Goal: Task Accomplishment & Management: Manage account settings

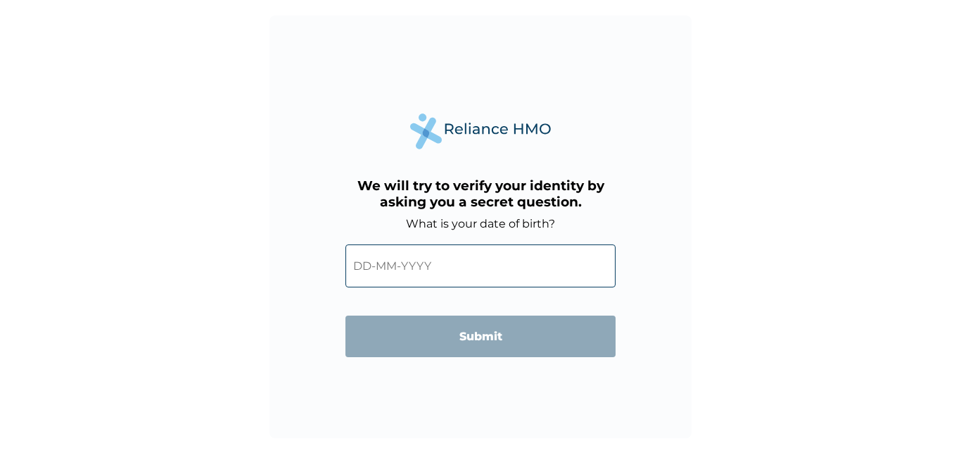
click at [398, 267] on input "text" at bounding box center [481, 265] width 270 height 43
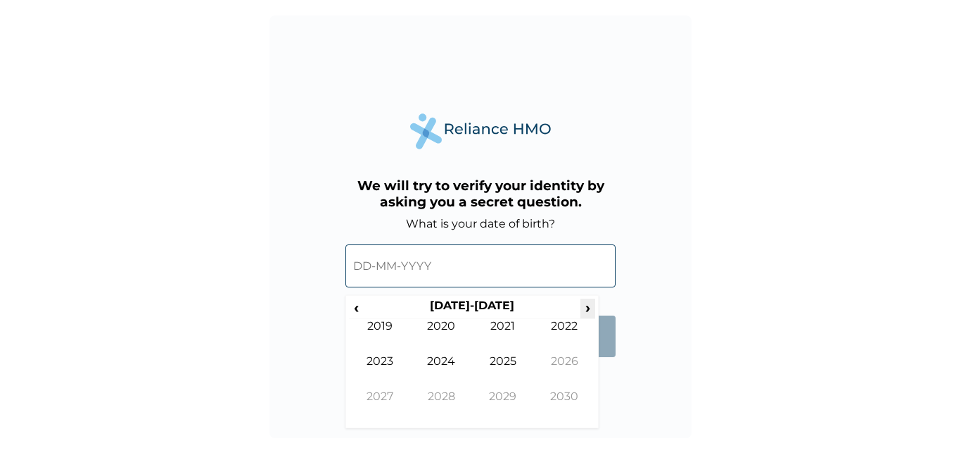
click at [585, 309] on span "›" at bounding box center [588, 307] width 15 height 18
click at [360, 312] on span "‹" at bounding box center [356, 307] width 15 height 18
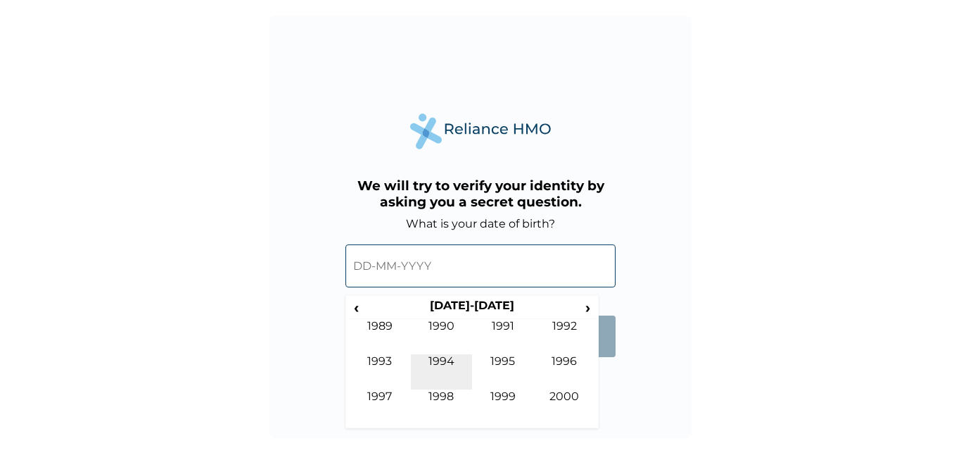
click at [446, 360] on td "1994" at bounding box center [442, 371] width 62 height 35
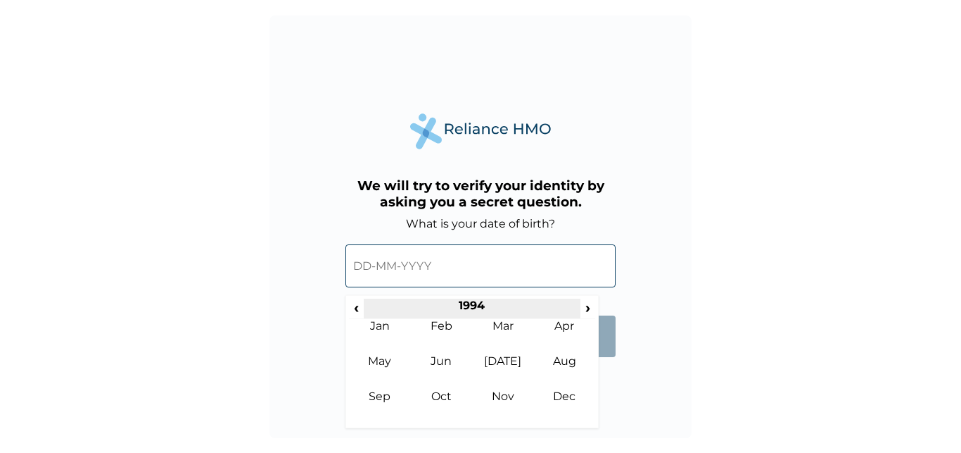
click at [471, 302] on th "1994" at bounding box center [472, 308] width 216 height 20
click at [389, 303] on th "1990-1999" at bounding box center [472, 308] width 216 height 20
click at [443, 270] on input "text" at bounding box center [481, 265] width 270 height 43
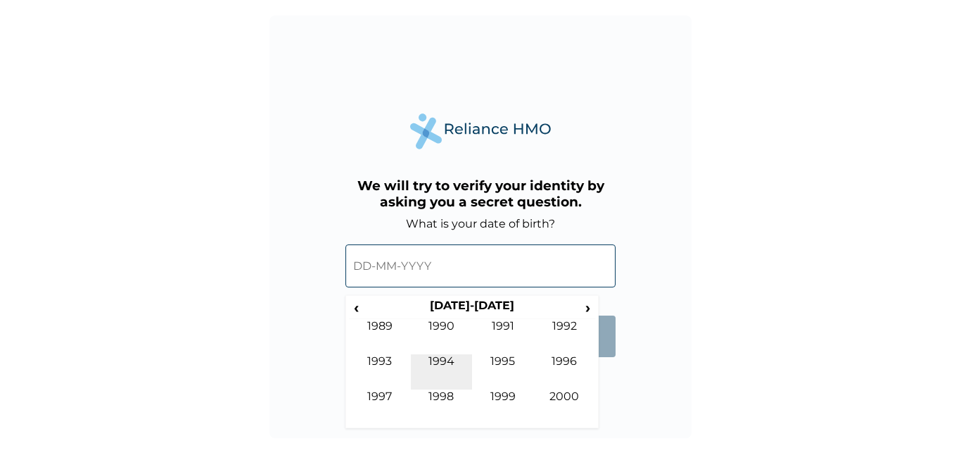
click at [441, 363] on td "1994" at bounding box center [442, 371] width 62 height 35
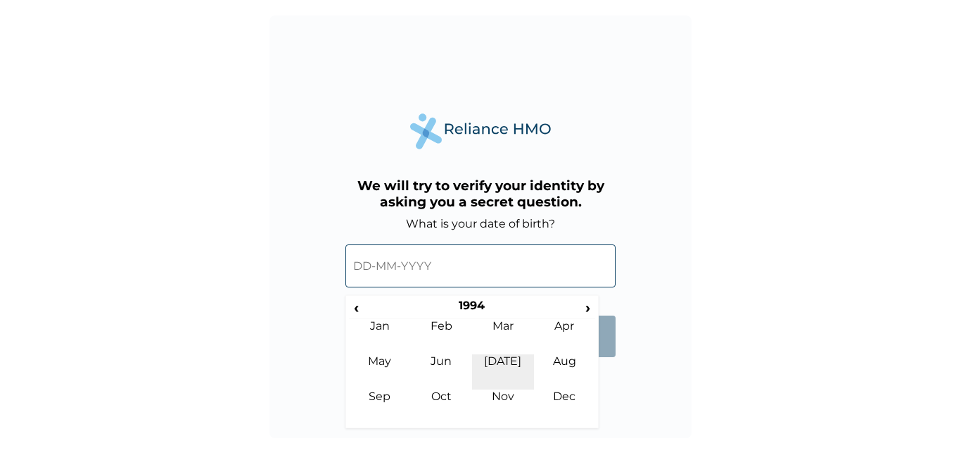
click at [504, 358] on td "Jul" at bounding box center [503, 371] width 62 height 35
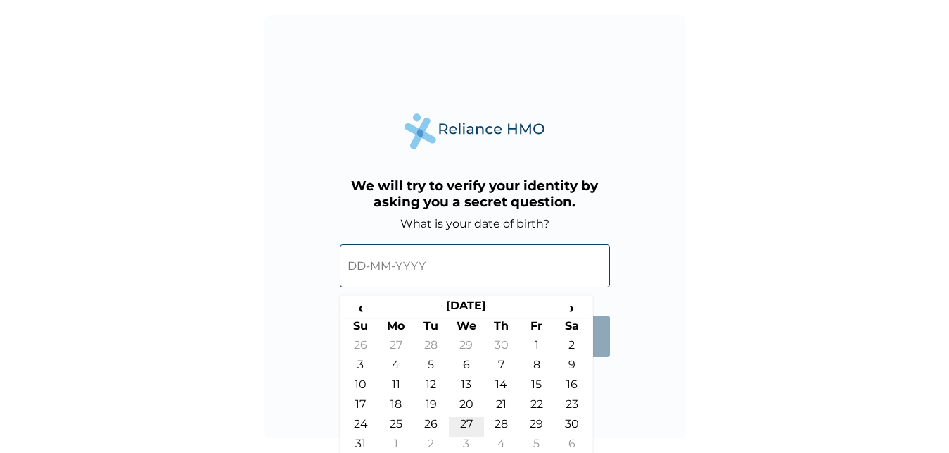
click at [469, 422] on td "27" at bounding box center [466, 427] width 35 height 20
type input "27-07-1994"
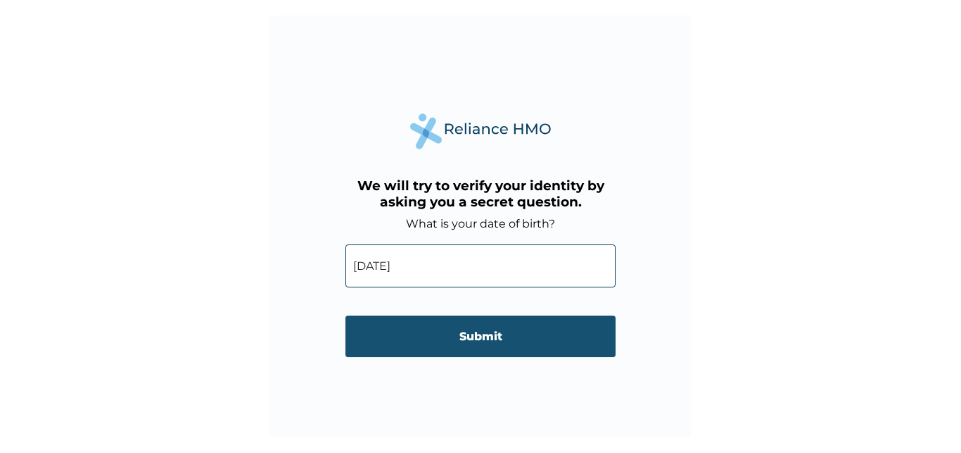
click at [486, 339] on input "Submit" at bounding box center [481, 336] width 270 height 42
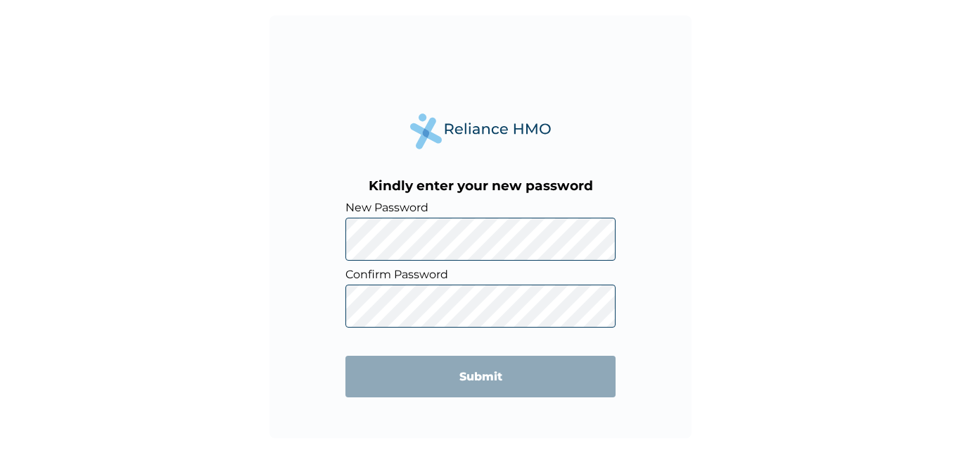
drag, startPoint x: 313, startPoint y: 306, endPoint x: 333, endPoint y: 291, distance: 24.6
click at [313, 305] on div "Kindly enter your new password New Password Confirm Password Submit" at bounding box center [481, 226] width 422 height 422
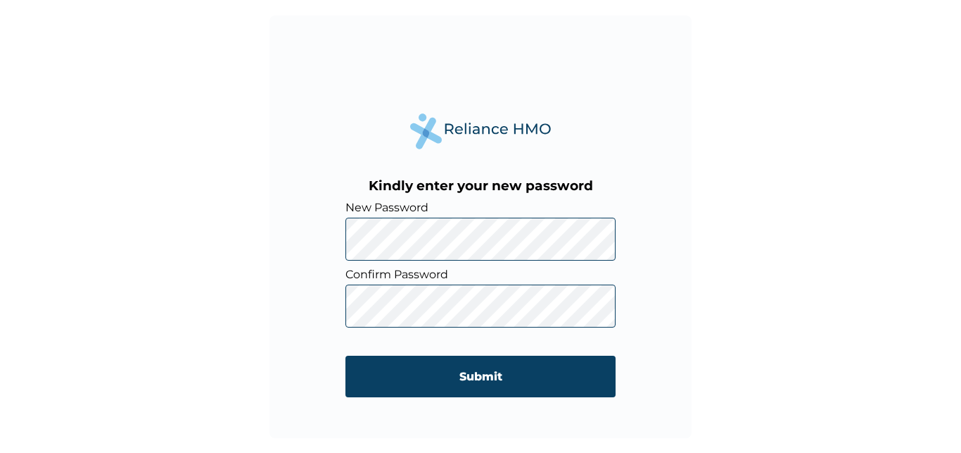
click at [485, 374] on input "Submit" at bounding box center [481, 376] width 270 height 42
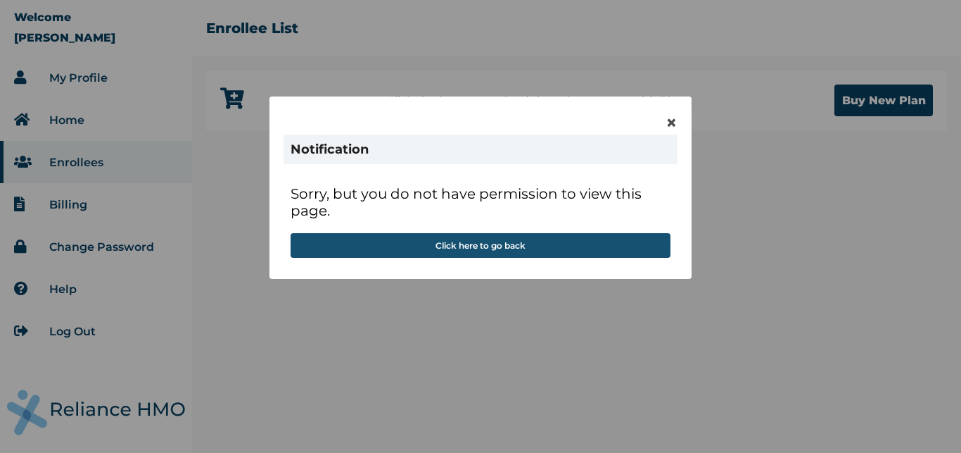
click at [500, 245] on button "Click here to go back" at bounding box center [481, 245] width 380 height 25
